Goal: Download file/media

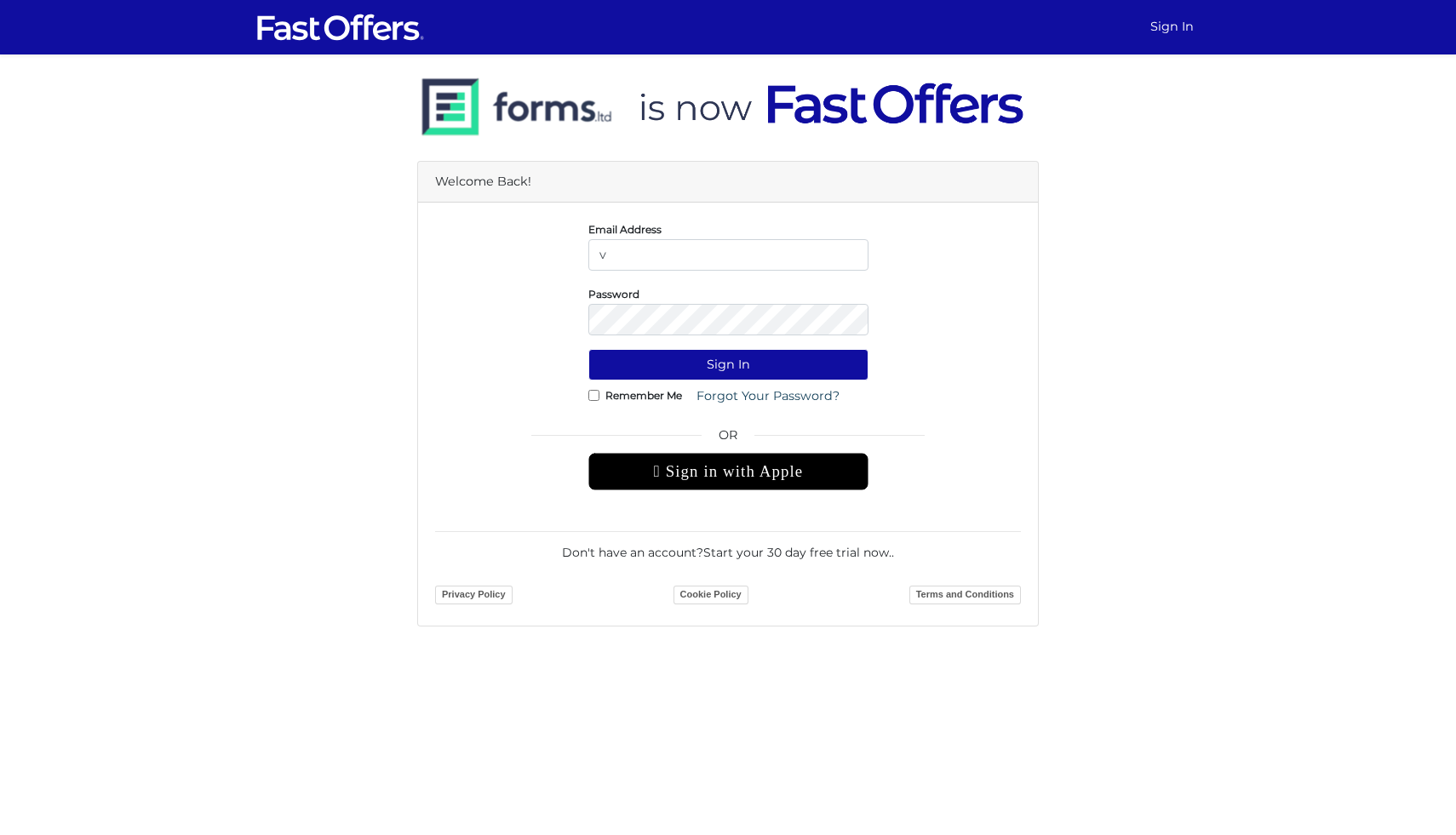
type input "[EMAIL_ADDRESS][PERSON_NAME][DOMAIN_NAME]"
click at [589, 349] on button "Sign In" at bounding box center [729, 365] width 280 height 32
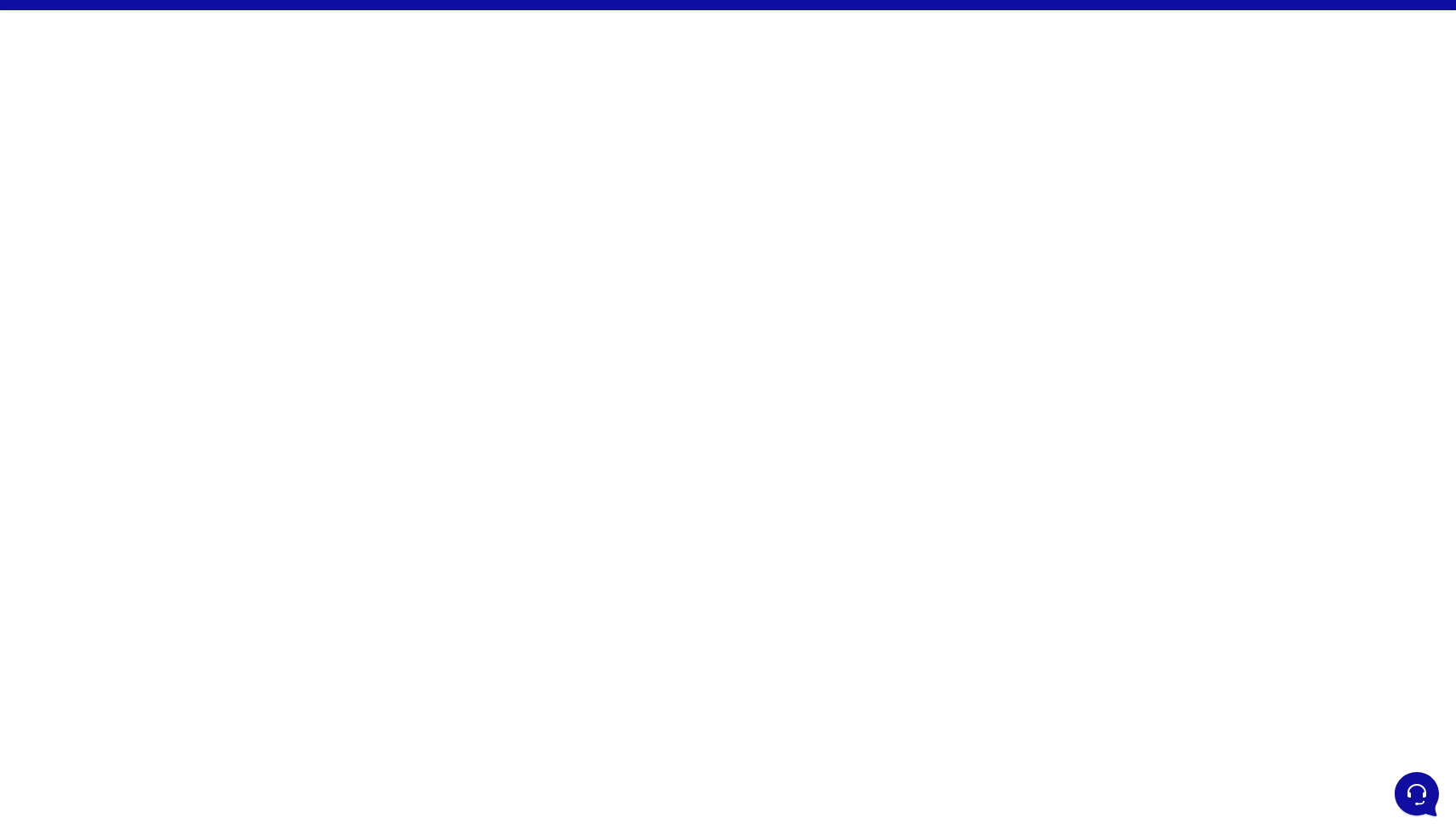
scroll to position [46, 0]
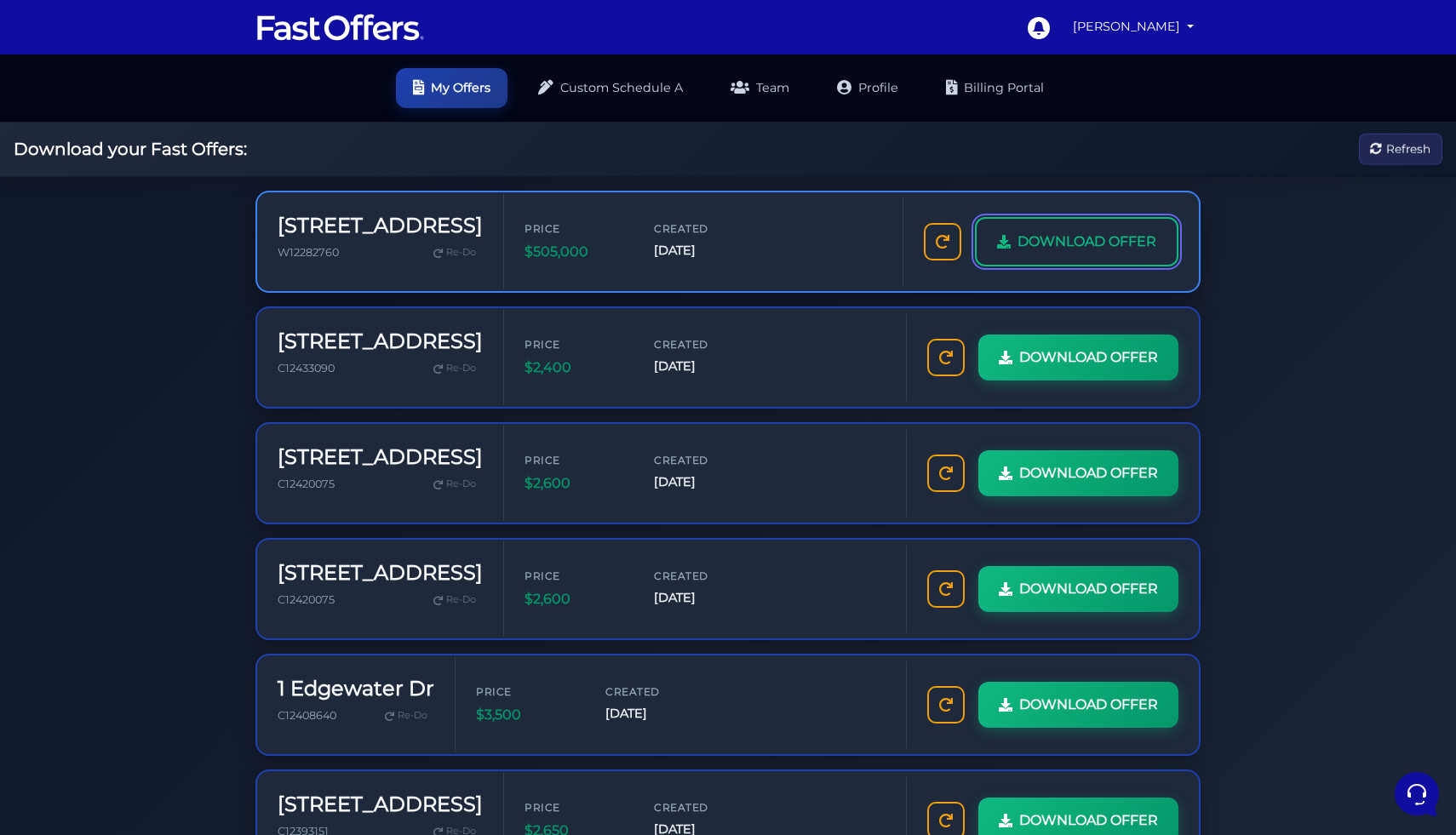
click at [1086, 229] on link "DOWNLOAD OFFER" at bounding box center [1076, 241] width 203 height 49
click at [1087, 233] on span "DOWNLOAD OFFER" at bounding box center [1086, 241] width 138 height 22
